Goal: Check status: Check status

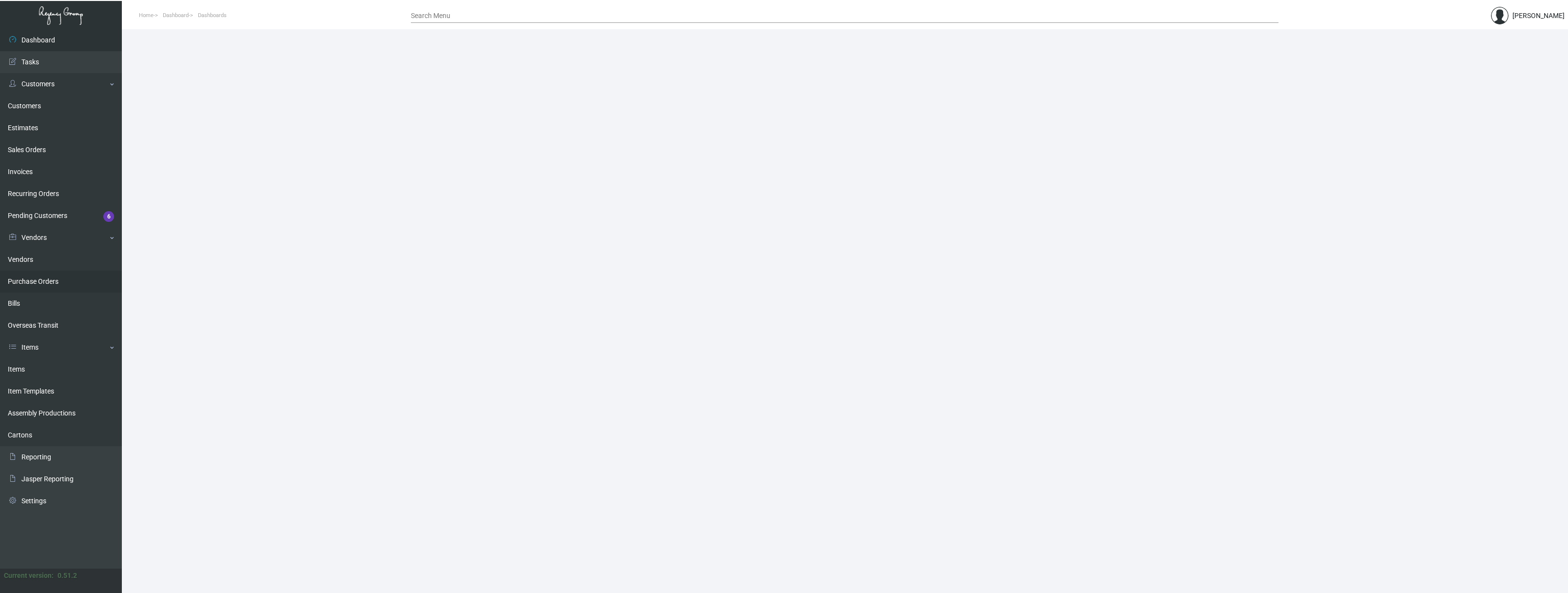
click at [51, 279] on link "Purchase Orders" at bounding box center [60, 282] width 122 height 22
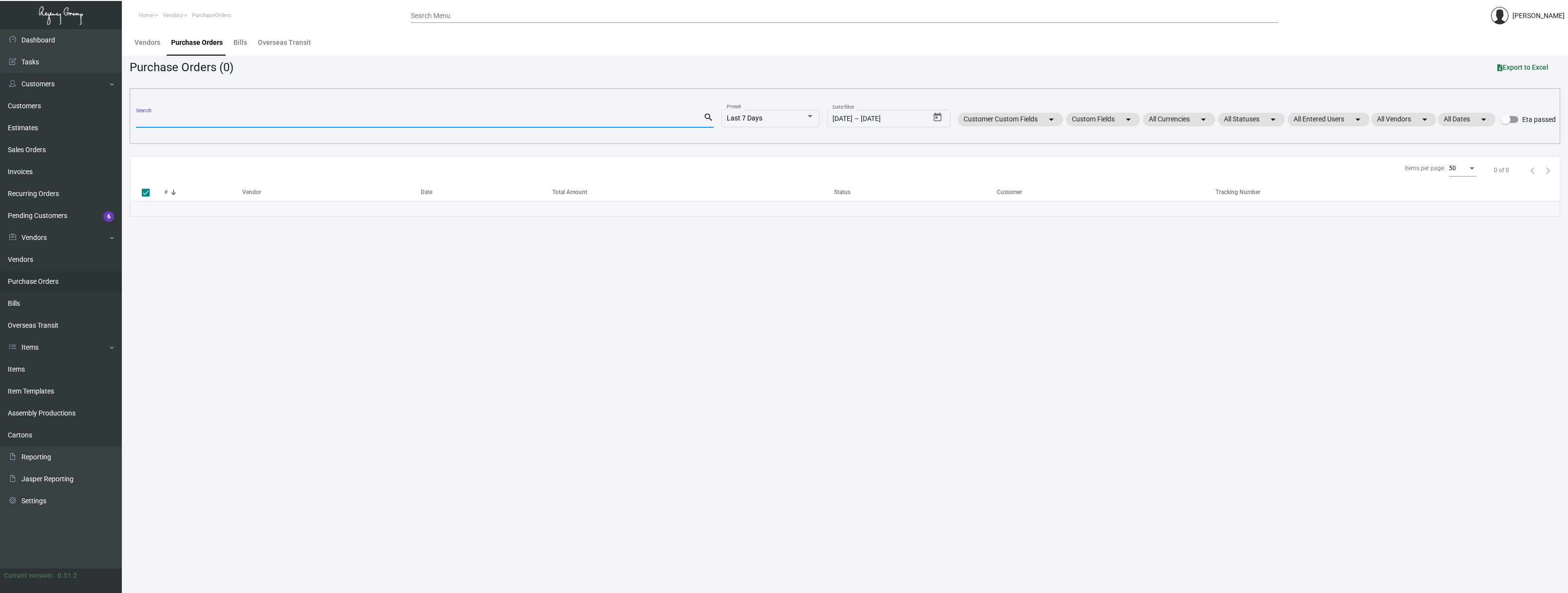
click at [227, 119] on input "Search" at bounding box center [419, 120] width 568 height 8
paste input "76058"
type input "76058"
checkbox input "false"
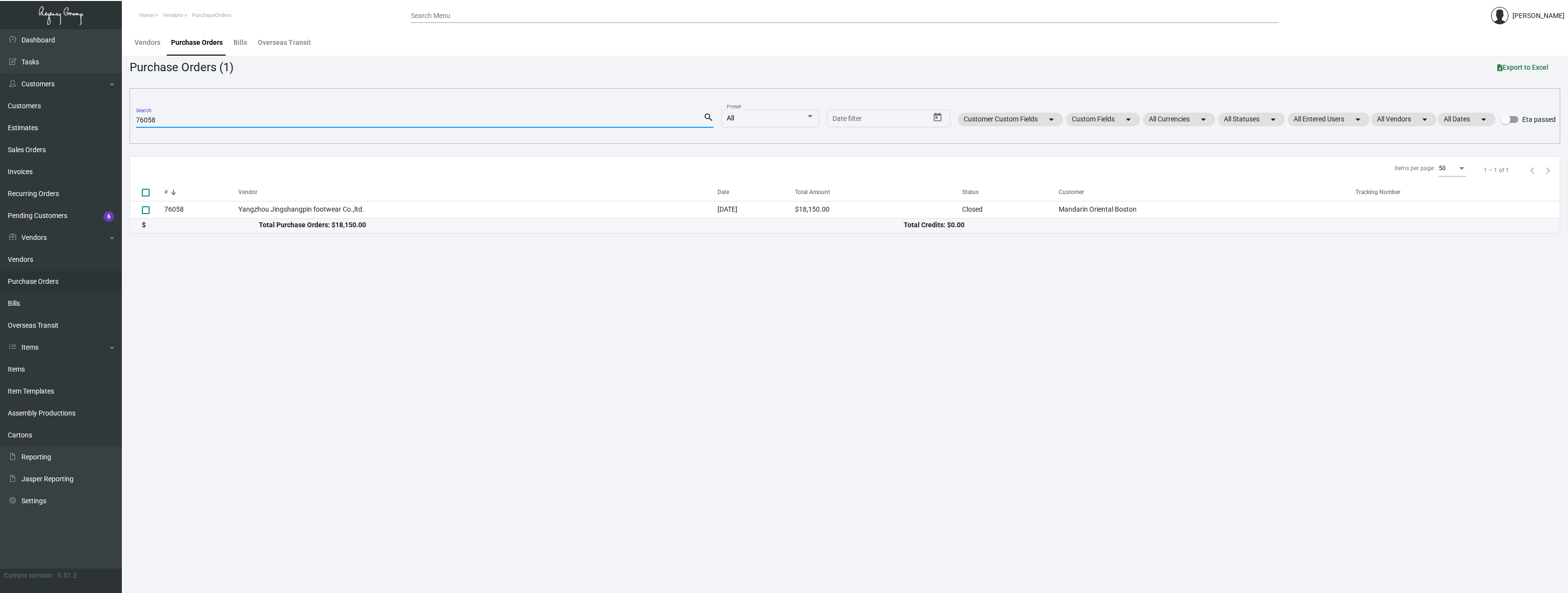
click at [227, 121] on input "76058" at bounding box center [419, 120] width 568 height 8
paste input "10439"
type input "104398"
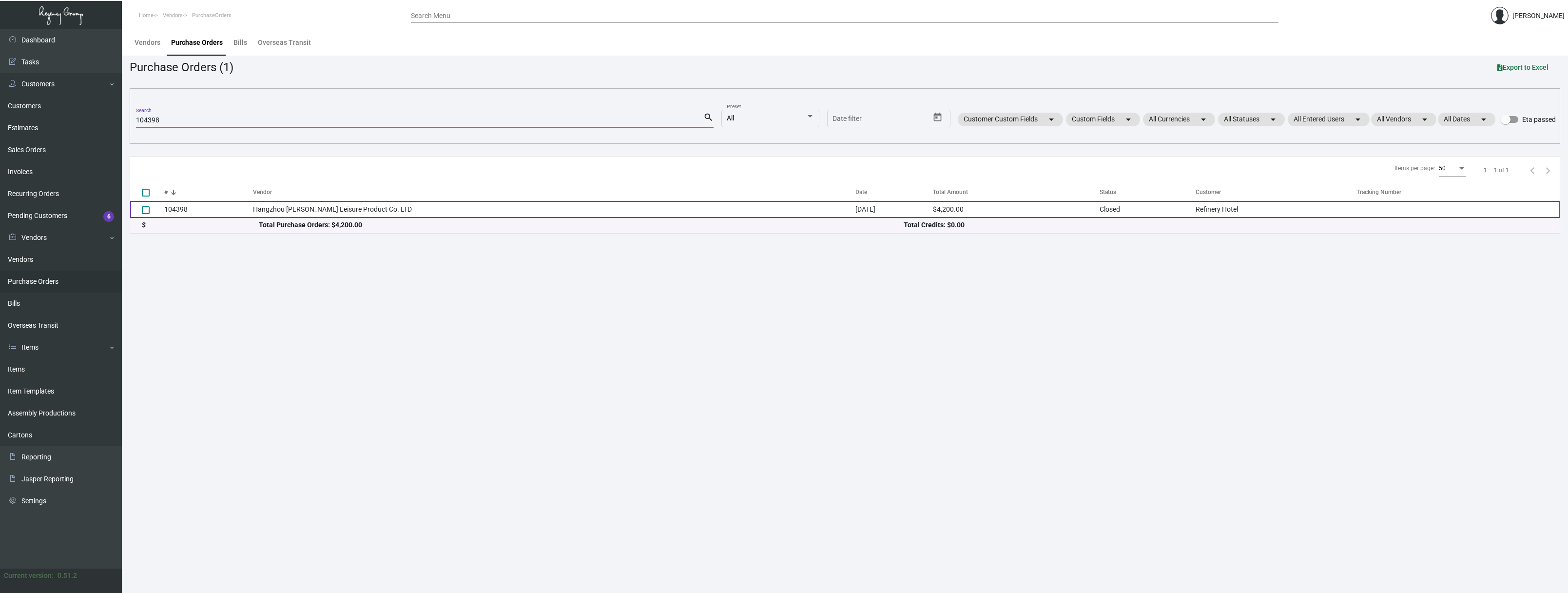
click at [174, 208] on td "104398" at bounding box center [209, 209] width 89 height 17
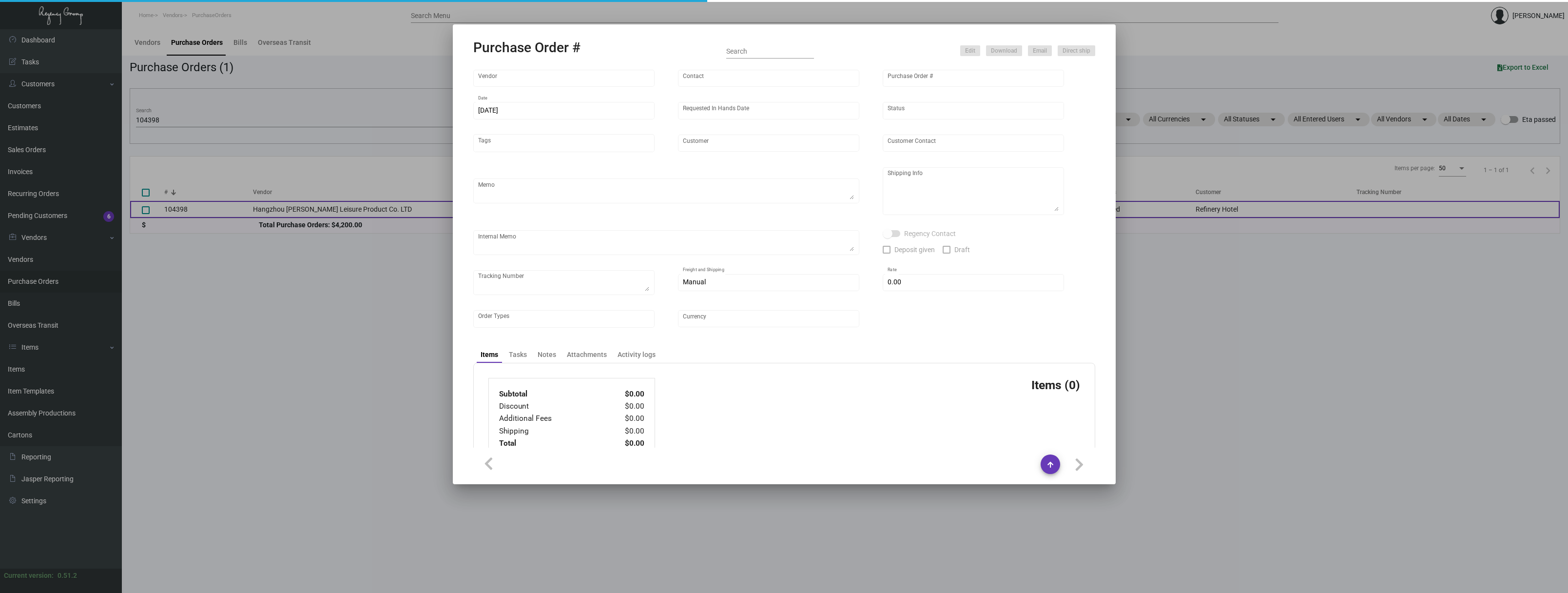
type input "Hangzhou [PERSON_NAME] Leisure Product Co. LTD"
type input "[PERSON_NAME]"
type input "104398"
type input "[DATE]"
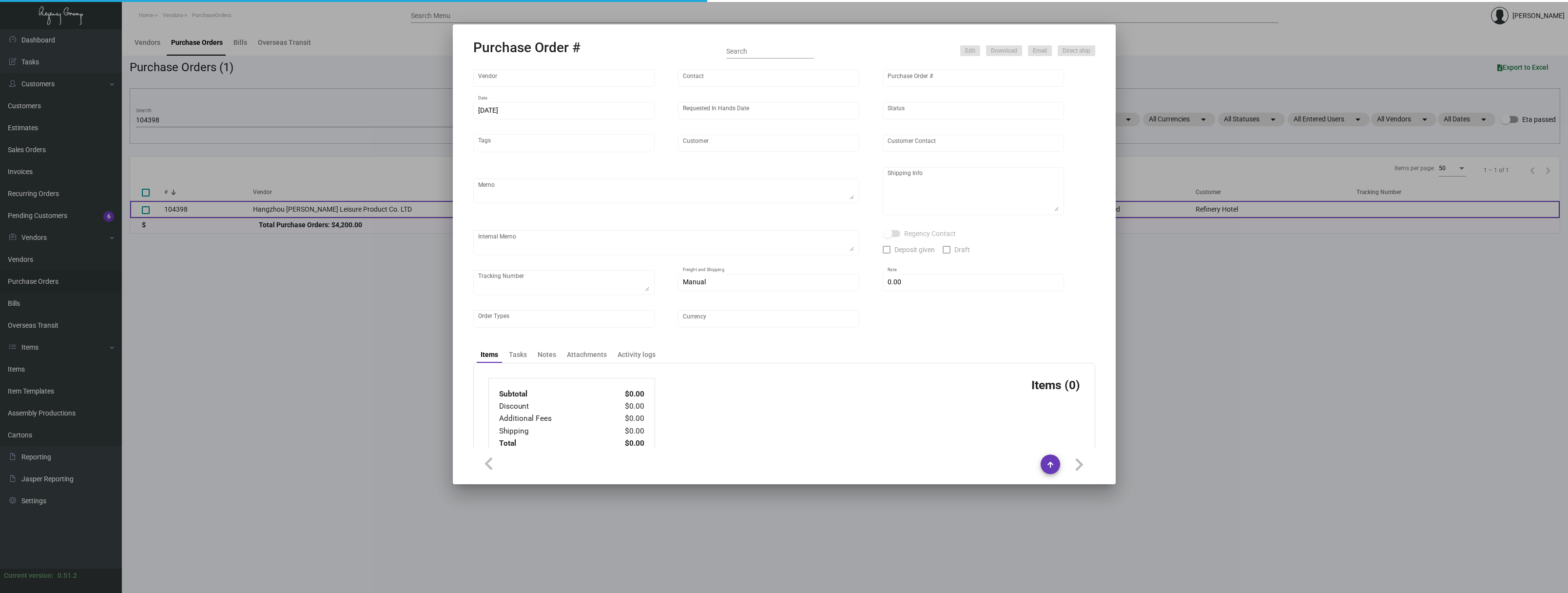
type input "Refinery Hotel"
type textarea "Please ship by boat to our NJ warehouse."
type textarea "Regency Group NJ - [PERSON_NAME] [STREET_ADDRESS]"
checkbox input "true"
type input "$ 0.00"
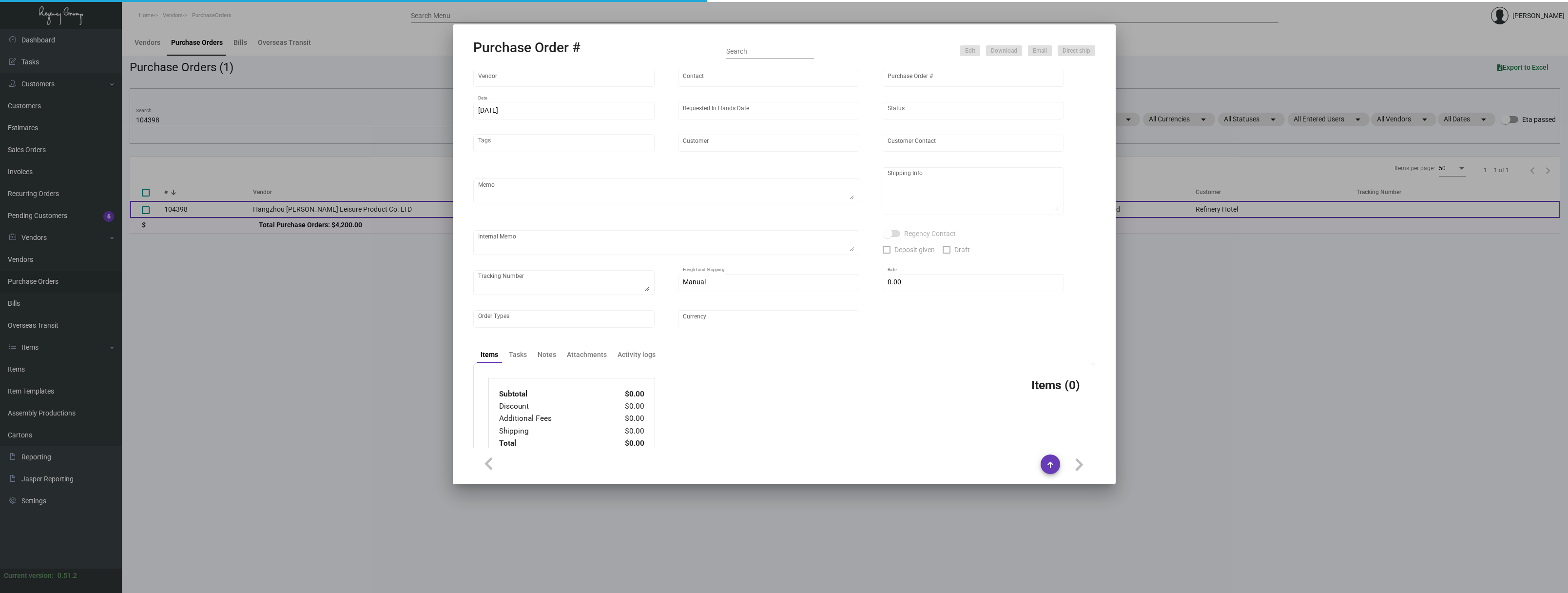
type input "United States Dollar $"
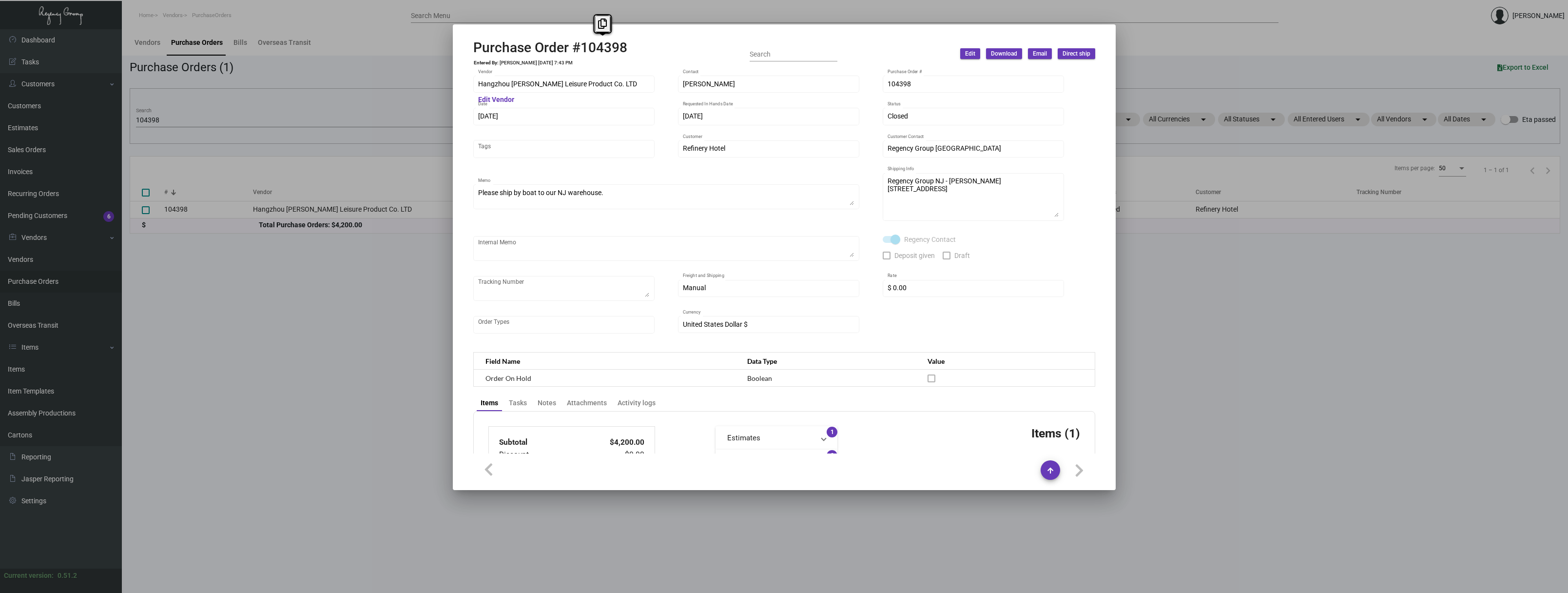
drag, startPoint x: 628, startPoint y: 52, endPoint x: 582, endPoint y: 51, distance: 46.0
click at [582, 51] on div "Purchase Order #104398 Entered By: [PERSON_NAME] [DATE] 7:43 PM Search Edit Dow…" at bounding box center [784, 53] width 622 height 28
copy h2 "104398"
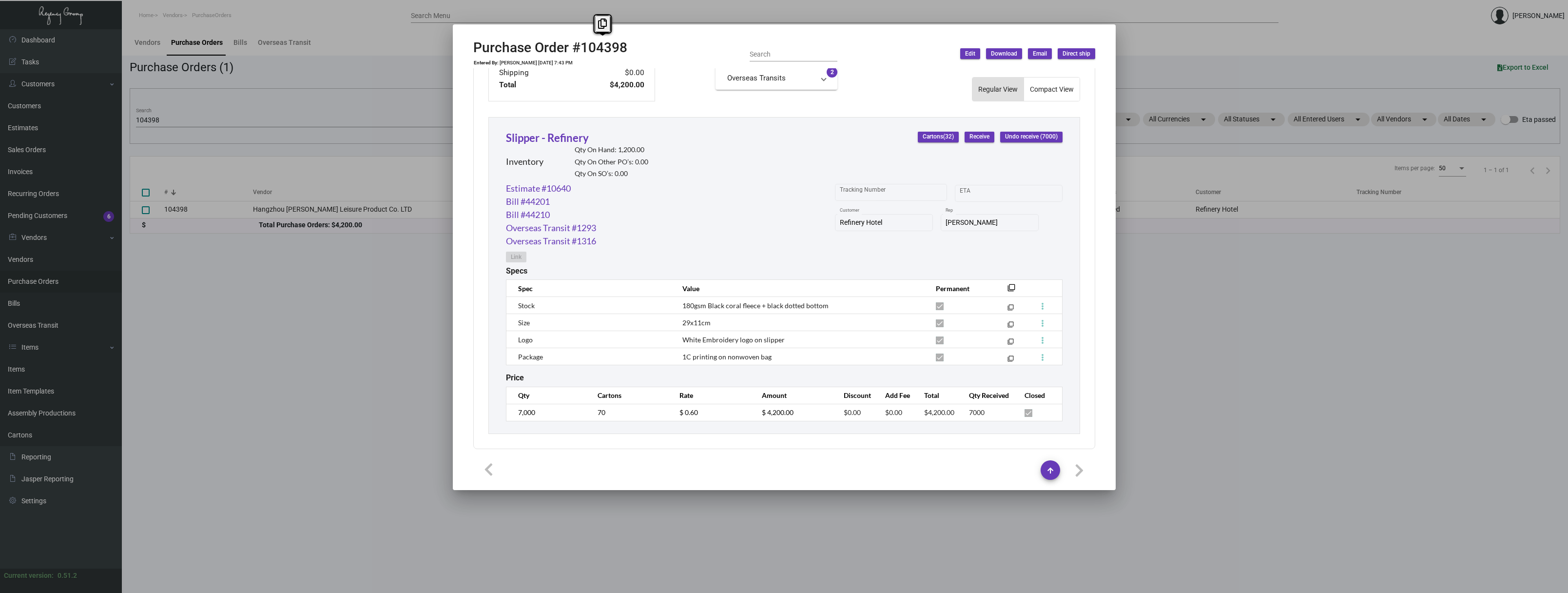
scroll to position [406, 0]
click at [284, 421] on div at bounding box center [784, 296] width 1568 height 593
